Goal: Check status: Check status

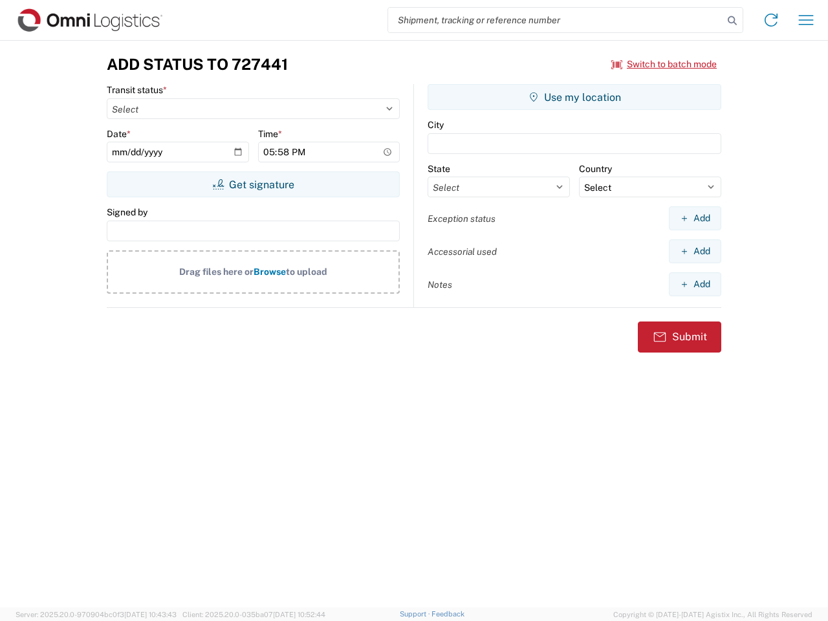
click at [555, 20] on input "search" at bounding box center [555, 20] width 335 height 25
click at [732, 21] on icon at bounding box center [732, 21] width 18 height 18
click at [771, 20] on icon at bounding box center [770, 20] width 21 height 21
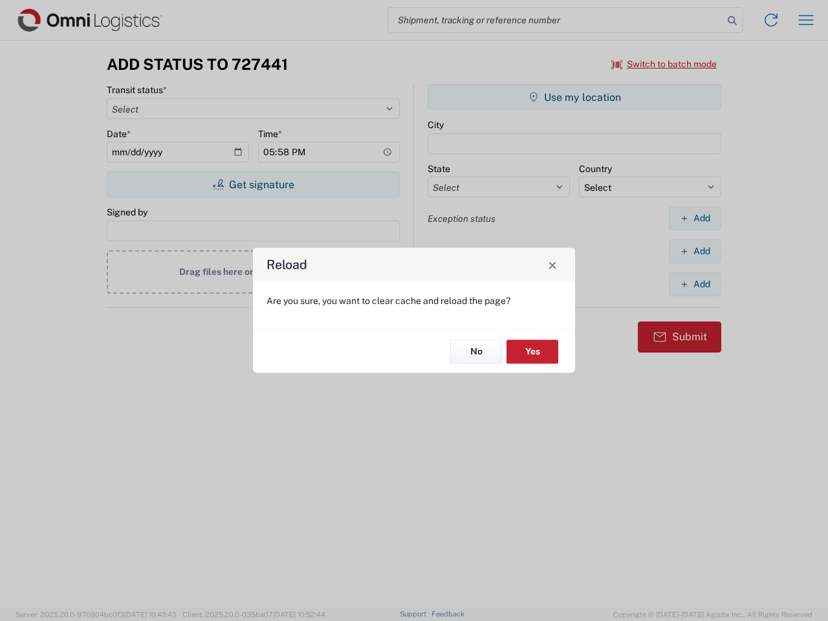
click at [806, 20] on div "Reload Are you sure, you want to clear cache and reload the page? No Yes" at bounding box center [414, 310] width 828 height 621
click at [664, 64] on div "Reload Are you sure, you want to clear cache and reload the page? No Yes" at bounding box center [414, 310] width 828 height 621
click at [253, 184] on div "Reload Are you sure, you want to clear cache and reload the page? No Yes" at bounding box center [414, 310] width 828 height 621
click at [574, 97] on div "Reload Are you sure, you want to clear cache and reload the page? No Yes" at bounding box center [414, 310] width 828 height 621
click at [694, 218] on div "Reload Are you sure, you want to clear cache and reload the page? No Yes" at bounding box center [414, 310] width 828 height 621
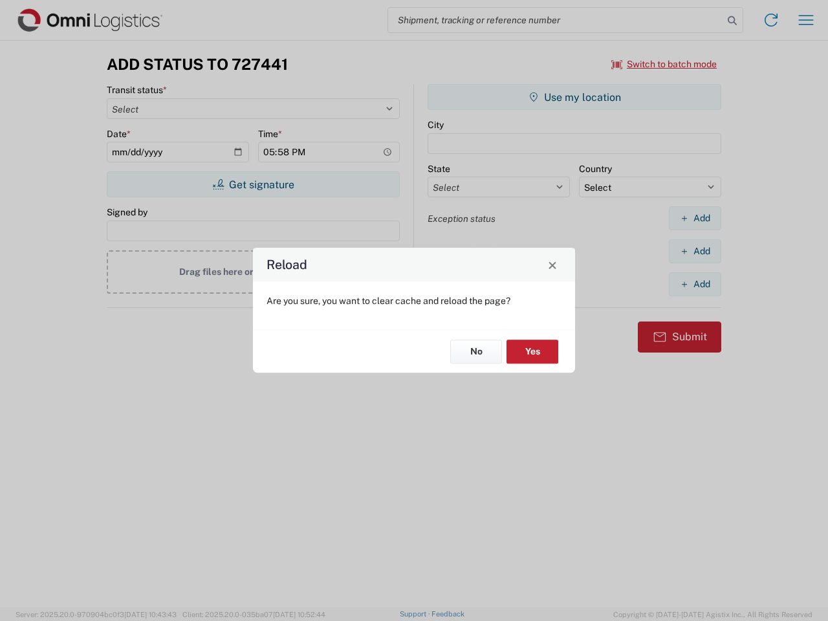
click at [694, 251] on div "Reload Are you sure, you want to clear cache and reload the page? No Yes" at bounding box center [414, 310] width 828 height 621
click at [694, 284] on div "Reload Are you sure, you want to clear cache and reload the page? No Yes" at bounding box center [414, 310] width 828 height 621
